Goal: Information Seeking & Learning: Find specific fact

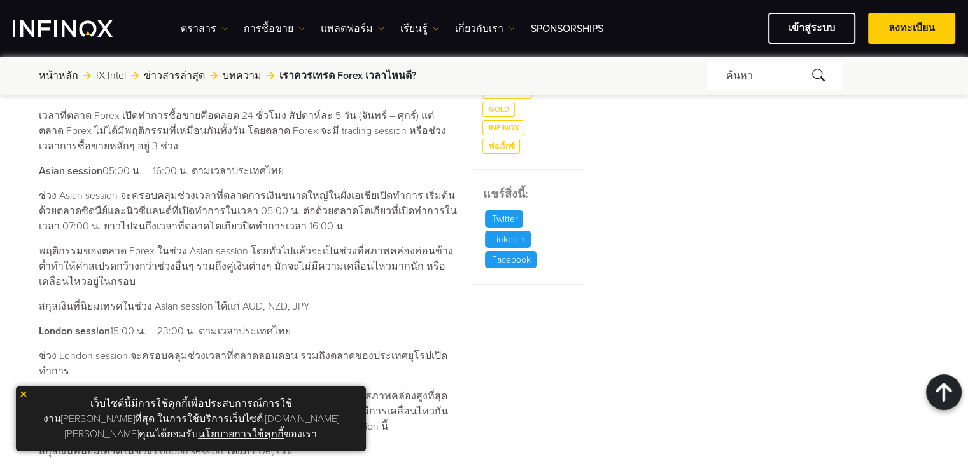
scroll to position [573, 0]
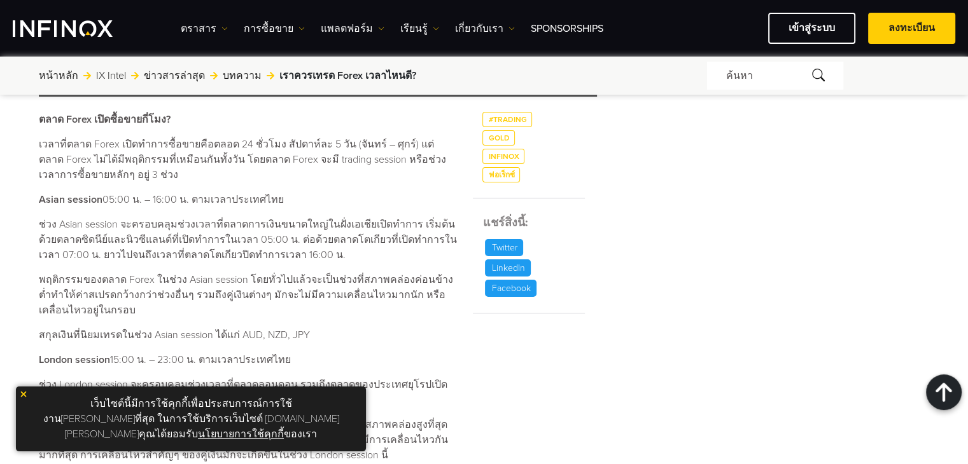
drag, startPoint x: 102, startPoint y: 195, endPoint x: 272, endPoint y: 192, distance: 169.3
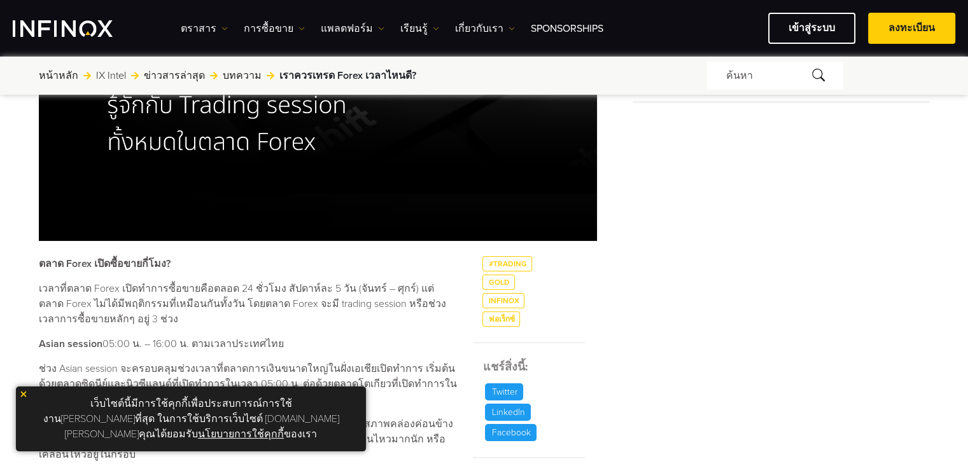
scroll to position [445, 0]
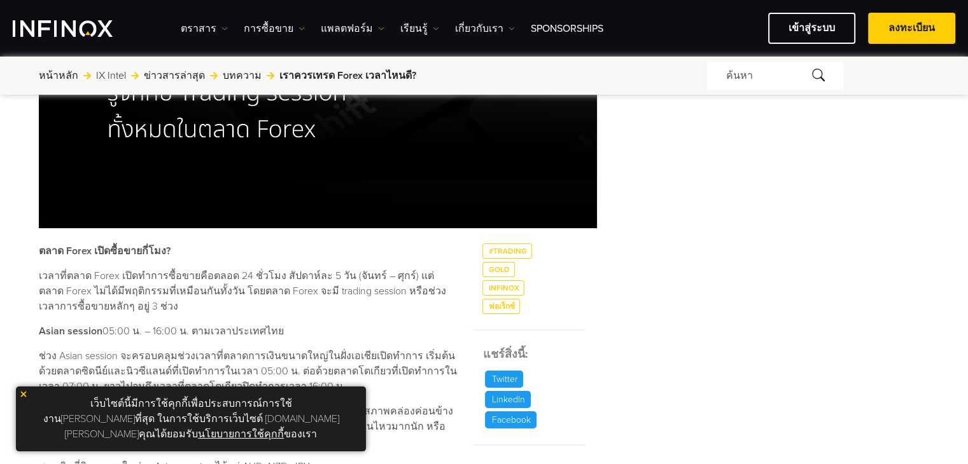
copy p "05:00 น. – 16:00 น. ตามเวลาประเทศไทย"
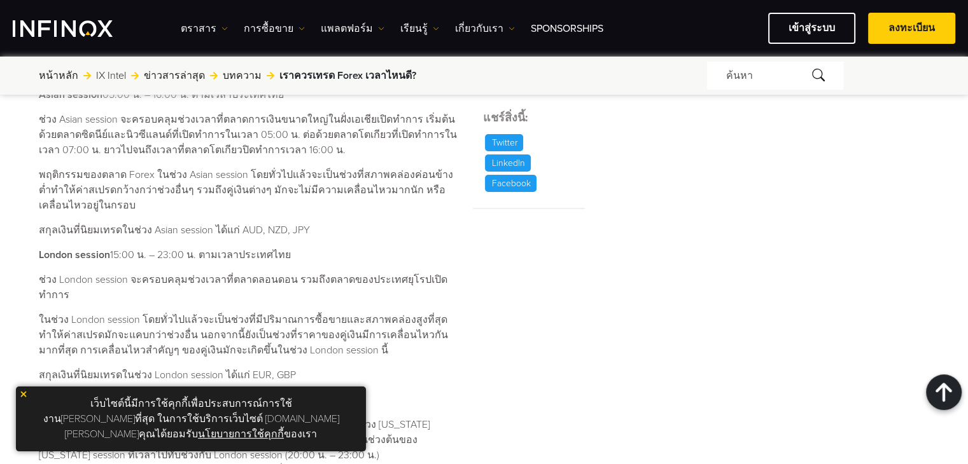
scroll to position [700, 0]
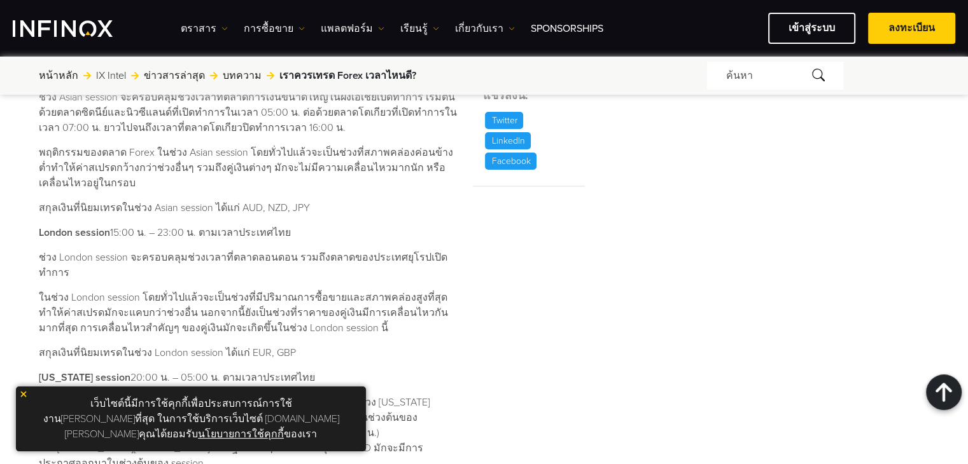
drag, startPoint x: 111, startPoint y: 225, endPoint x: 270, endPoint y: 233, distance: 159.3
click at [298, 235] on p "London session 15:00 น. – 23:00 น. ตามเวลาประเทศไทย" at bounding box center [248, 232] width 419 height 15
copy p "15:00 น. – 23:00 น. ตามเวลาประเทศไทย"
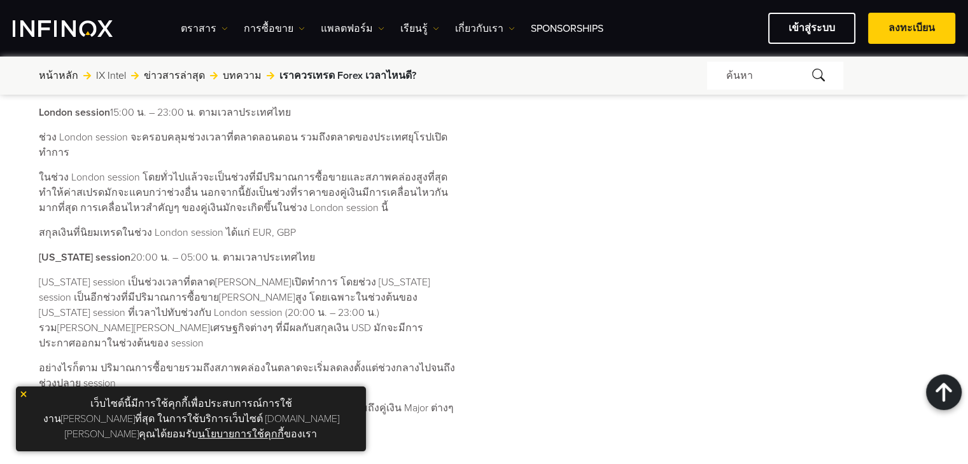
scroll to position [827, 0]
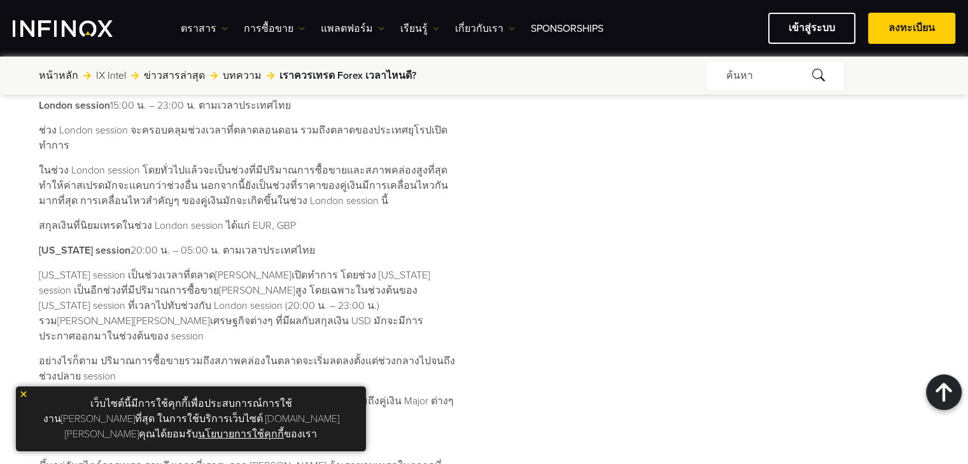
drag, startPoint x: 122, startPoint y: 234, endPoint x: 296, endPoint y: 237, distance: 175.0
click at [314, 243] on p "[US_STATE] session 20:00 น. – 05:00 น. ตามเวลาประเทศไทย" at bounding box center [248, 250] width 419 height 15
copy p "20:00 น. – 05:00 น. ตามเวลาประเทศไทย"
